Goal: Find specific page/section: Find specific page/section

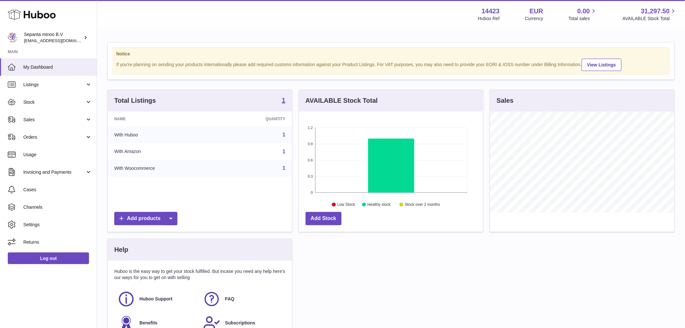
scroll to position [101, 184]
click at [40, 118] on span "Sales" at bounding box center [54, 120] width 62 height 6
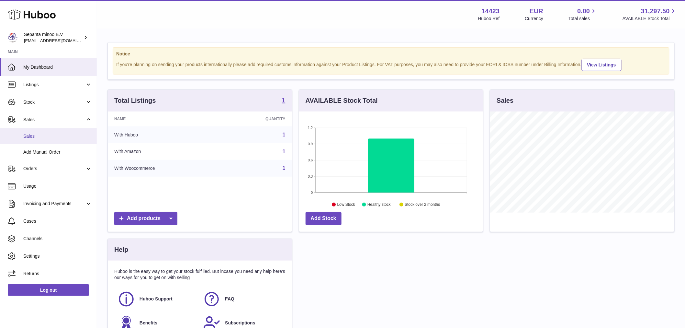
click at [40, 130] on link "Sales" at bounding box center [48, 136] width 97 height 16
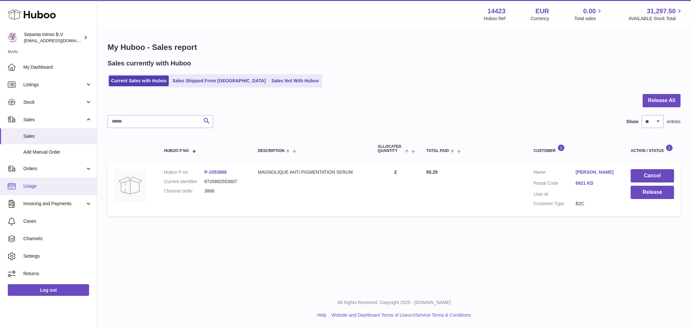
click at [51, 189] on link "Usage" at bounding box center [48, 185] width 97 height 17
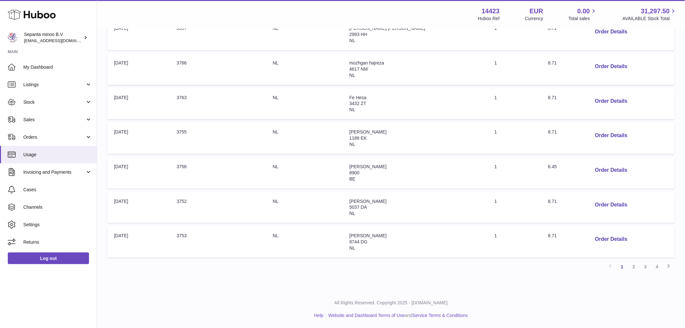
scroll to position [240, 0]
click at [655, 267] on link "4" at bounding box center [658, 266] width 12 height 12
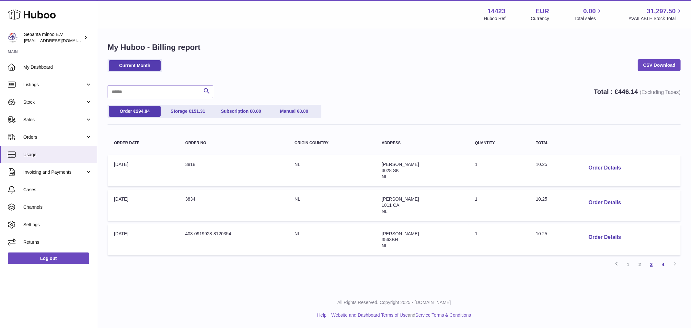
click at [649, 264] on link "3" at bounding box center [651, 264] width 12 height 12
